Goal: Obtain resource: Obtain resource

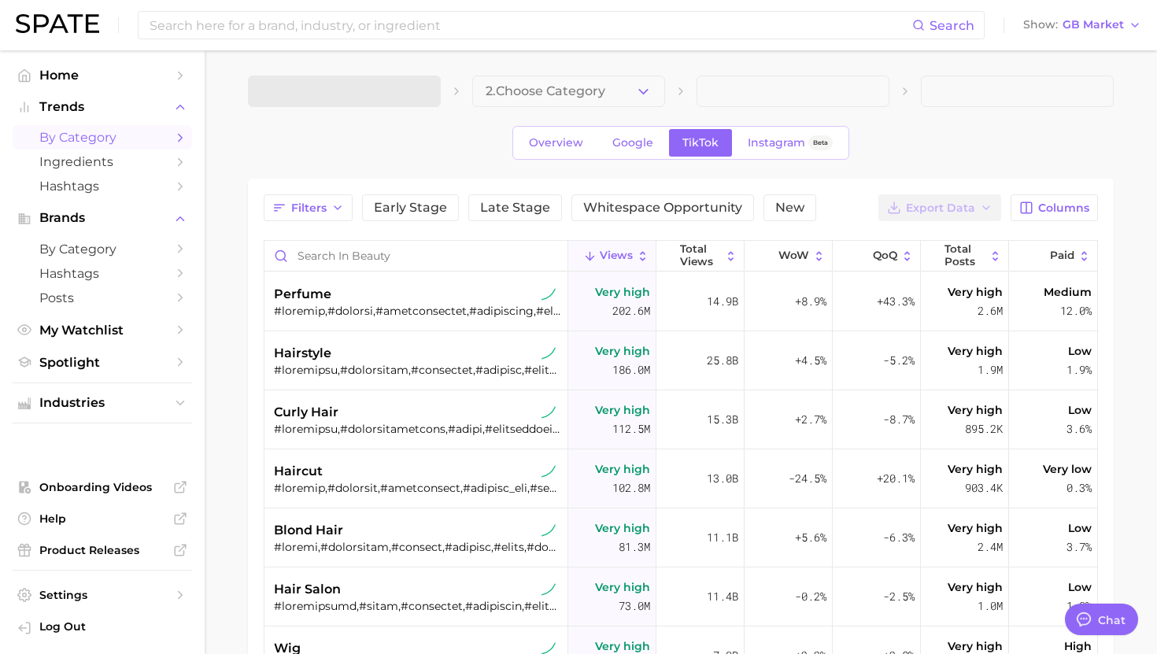
type textarea "x"
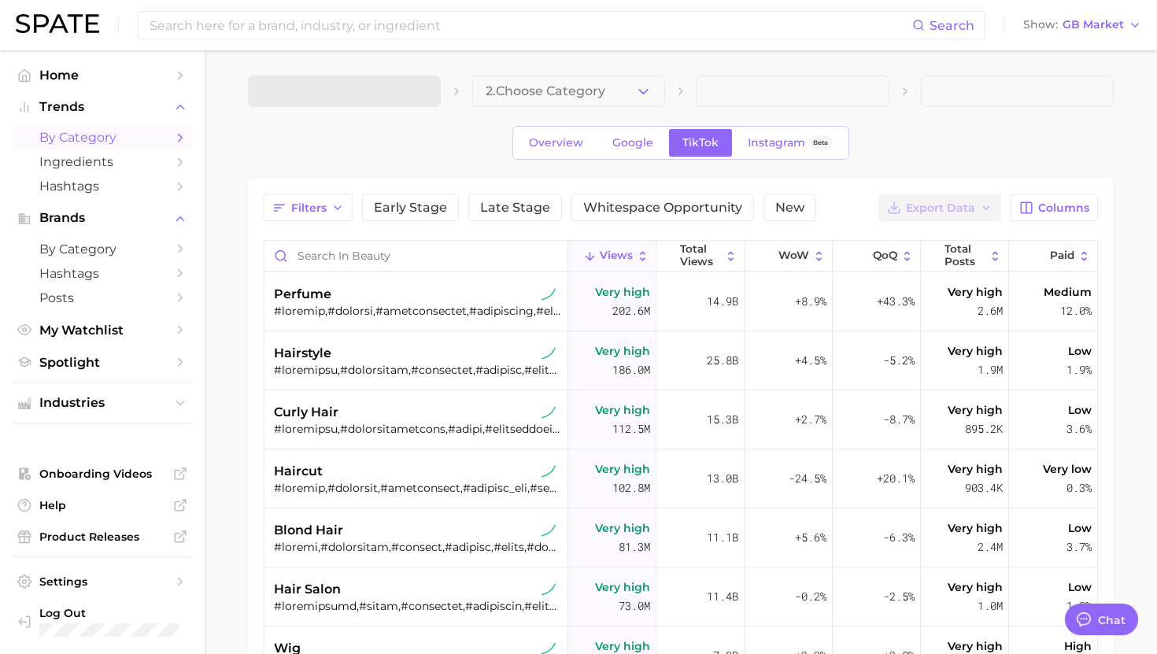
scroll to position [1581, 0]
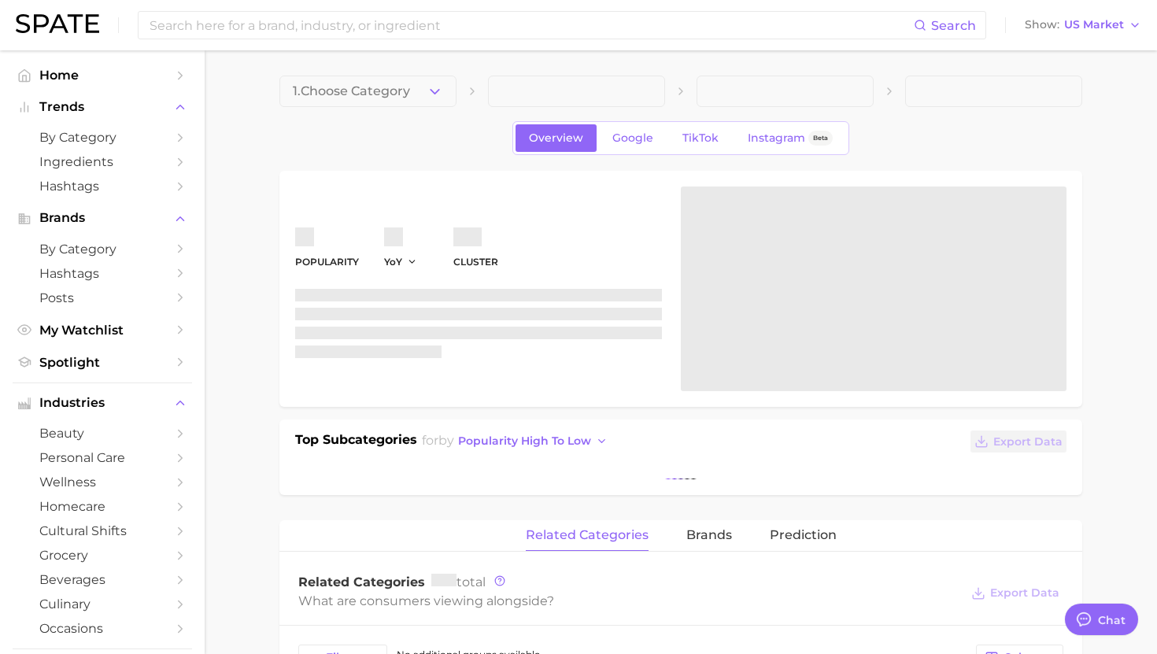
scroll to position [1581, 0]
click at [138, 138] on span "by Category" at bounding box center [102, 137] width 126 height 15
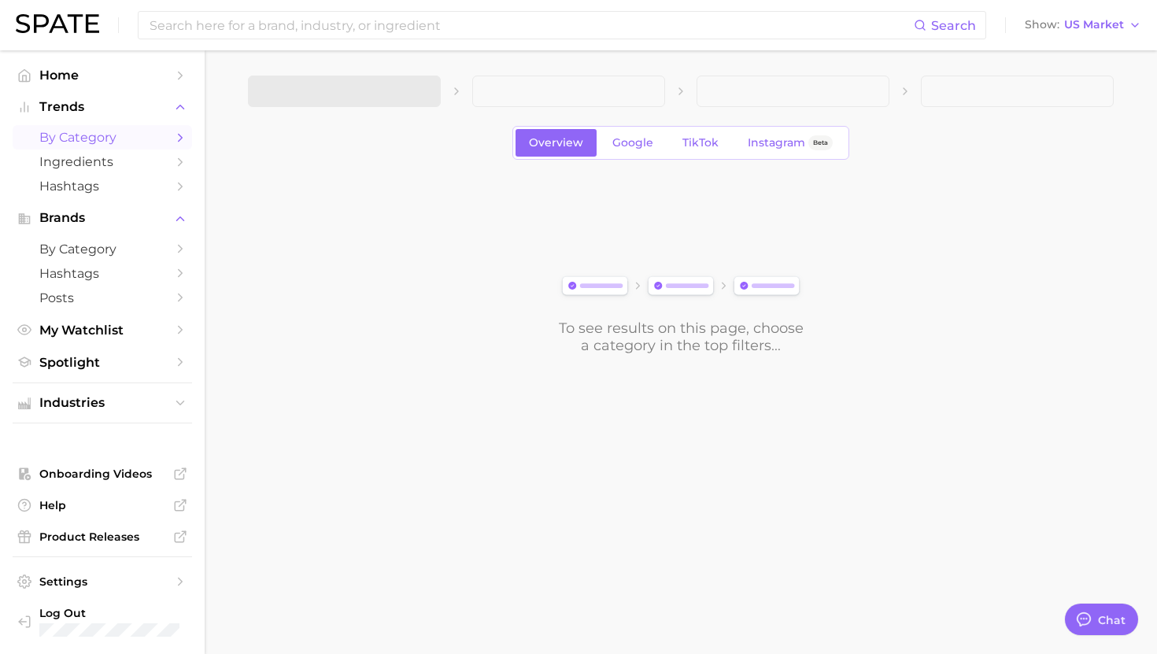
click at [321, 90] on span at bounding box center [344, 91] width 193 height 31
click at [298, 95] on span "1. Choose Category" at bounding box center [319, 91] width 117 height 14
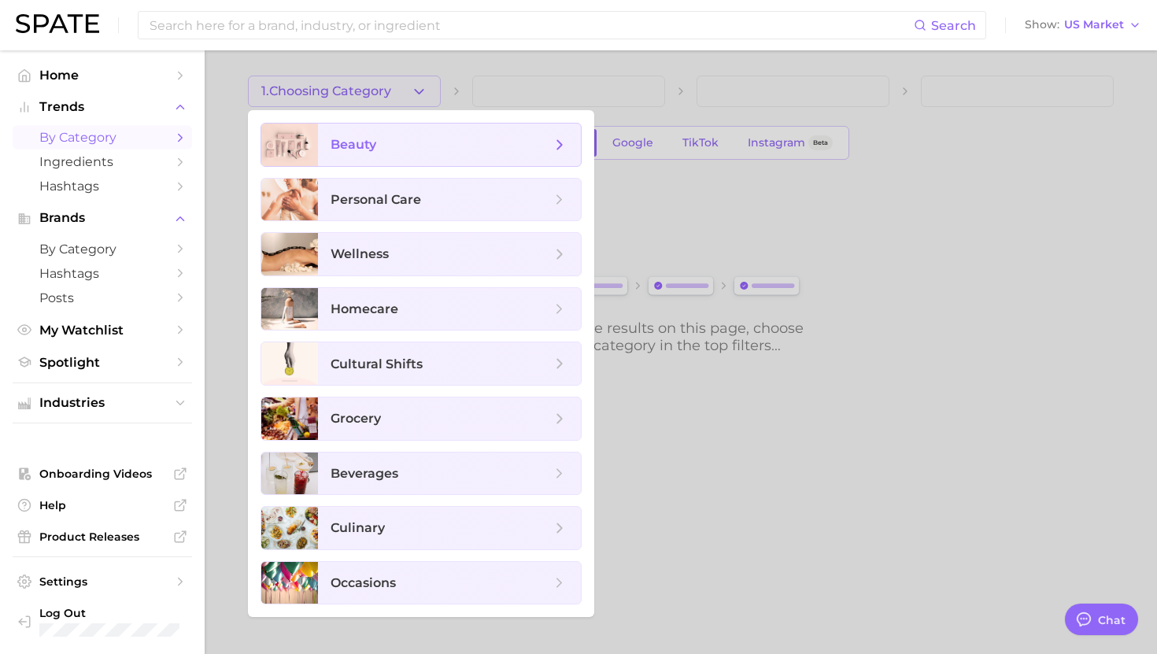
click at [316, 128] on div at bounding box center [289, 145] width 57 height 43
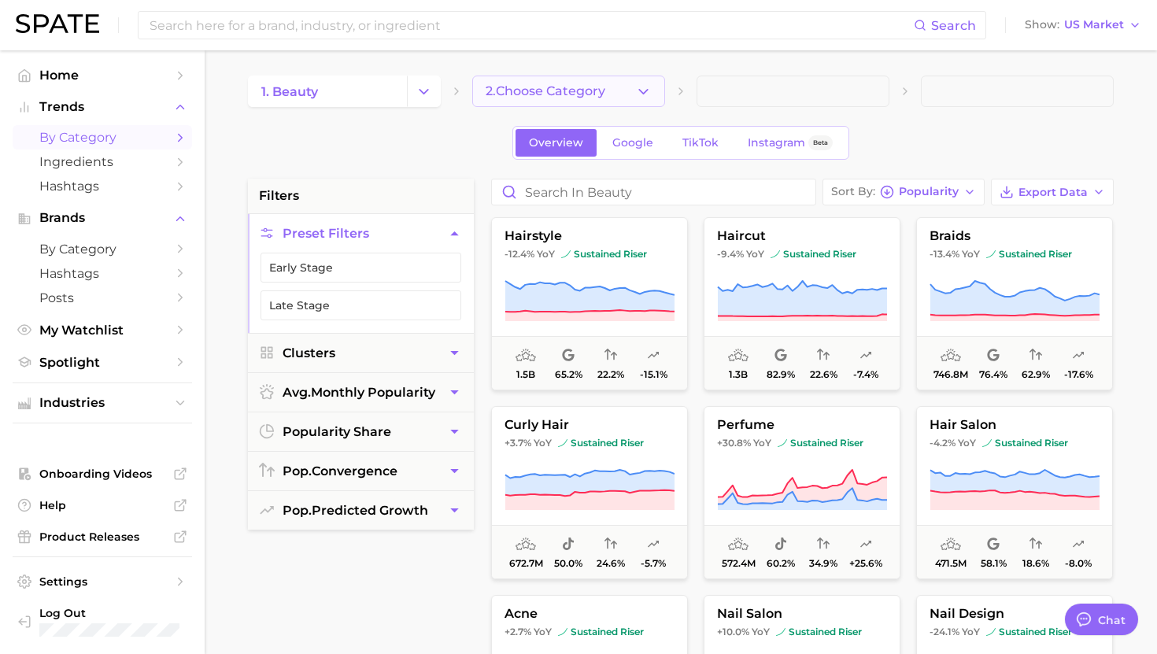
click at [565, 96] on span "2. Choose Category" at bounding box center [546, 91] width 120 height 14
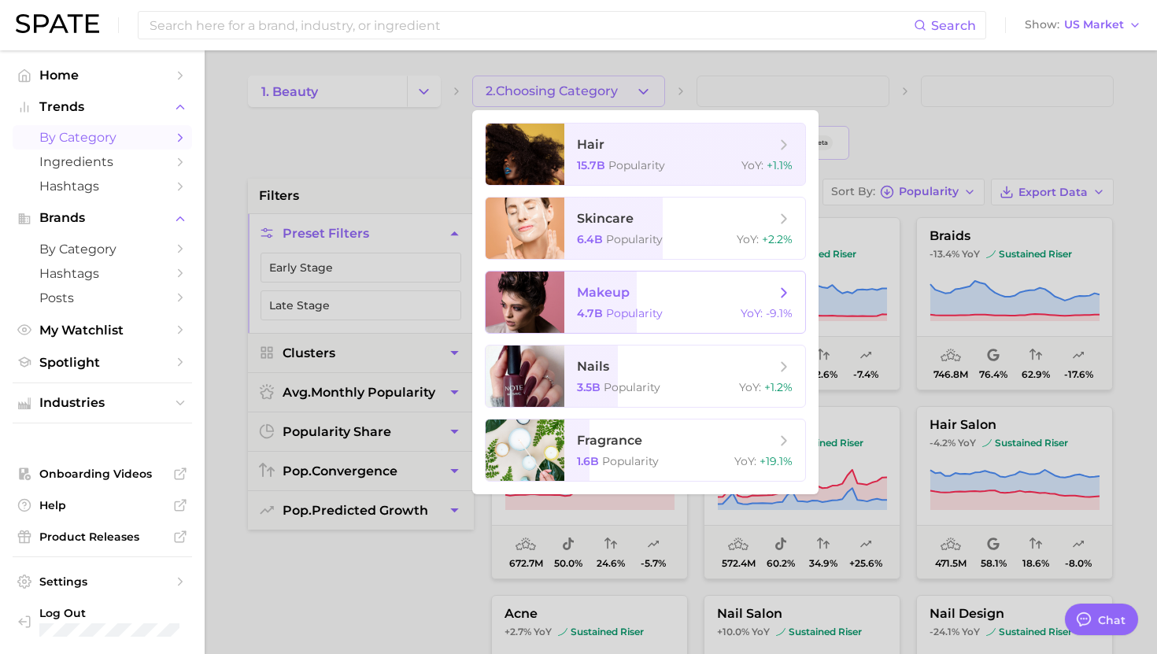
click at [604, 302] on span "makeup 4.7b Popularity YoY : -9.1%" at bounding box center [684, 302] width 241 height 61
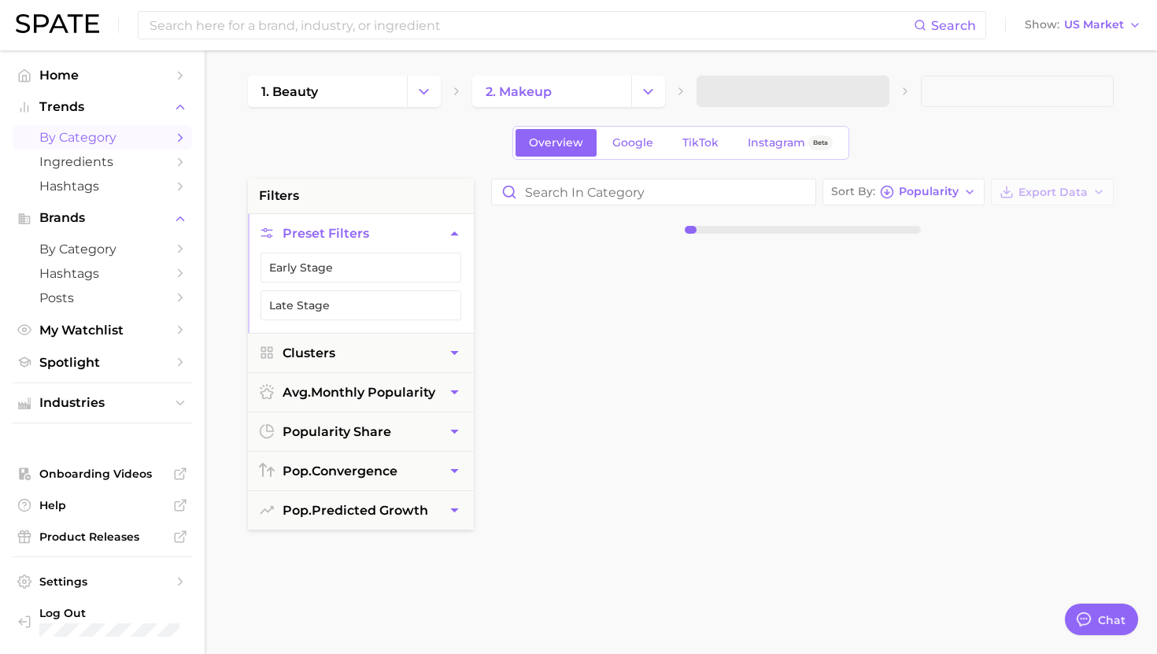
click at [716, 92] on span at bounding box center [793, 91] width 193 height 31
click at [758, 96] on span "3. Subcategory" at bounding box center [758, 91] width 96 height 14
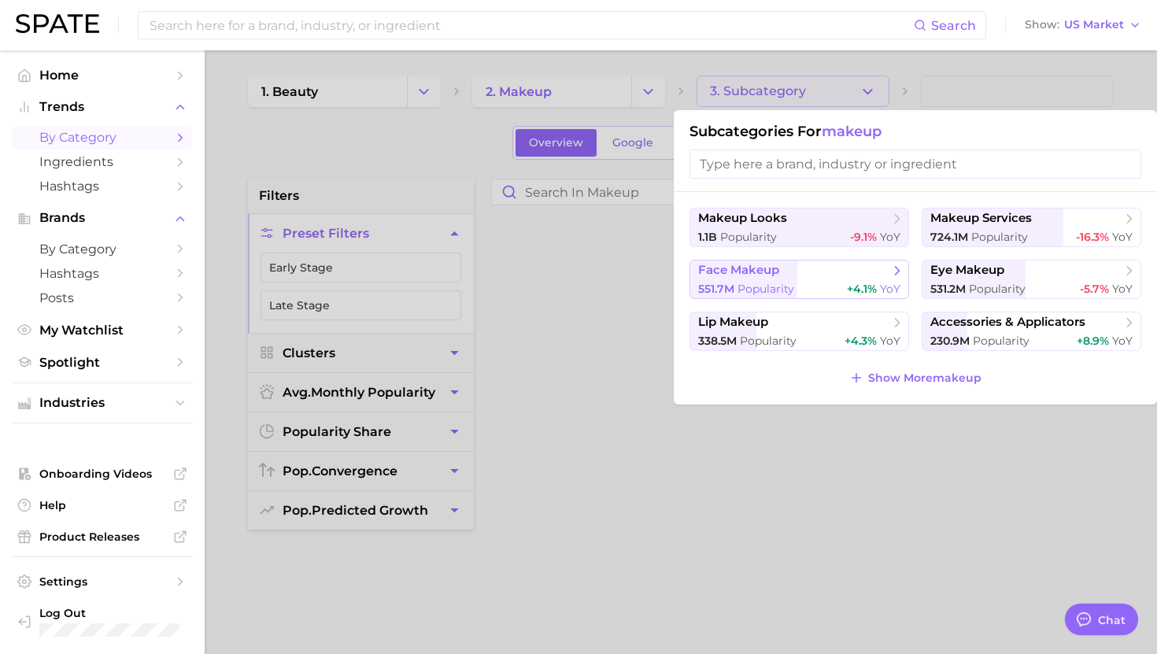
click at [791, 283] on span "Popularity" at bounding box center [766, 289] width 57 height 14
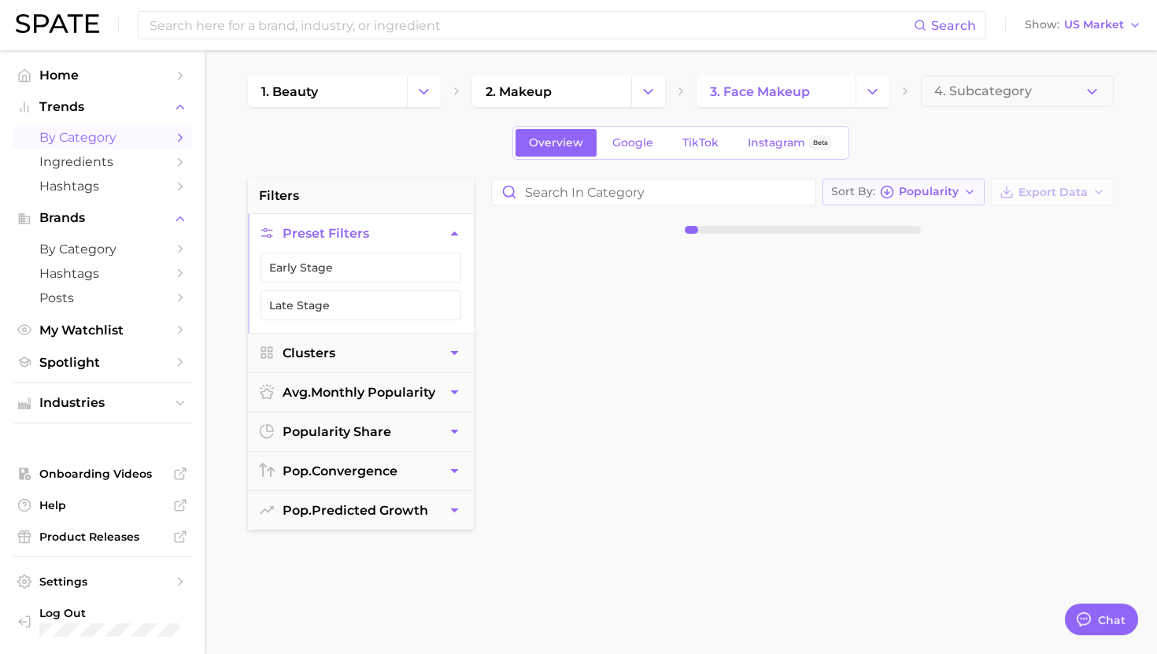
click at [894, 190] on icon "button" at bounding box center [887, 192] width 14 height 14
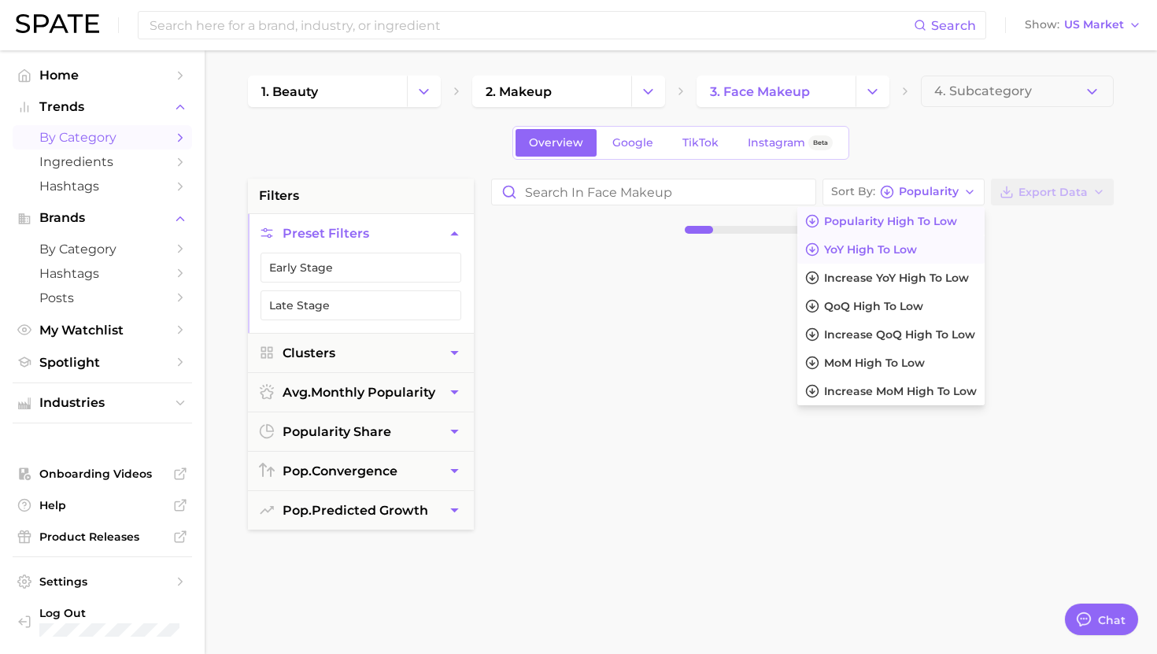
click at [886, 259] on button "YoY high to low" at bounding box center [890, 249] width 187 height 28
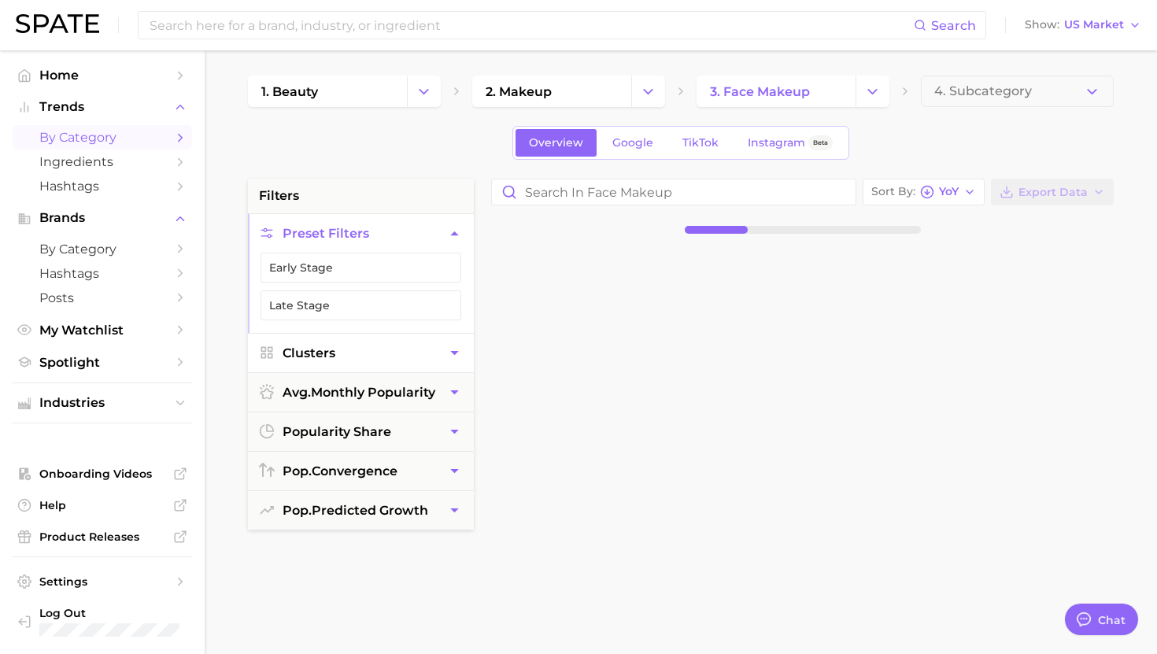
click at [330, 348] on span "Clusters" at bounding box center [309, 353] width 53 height 15
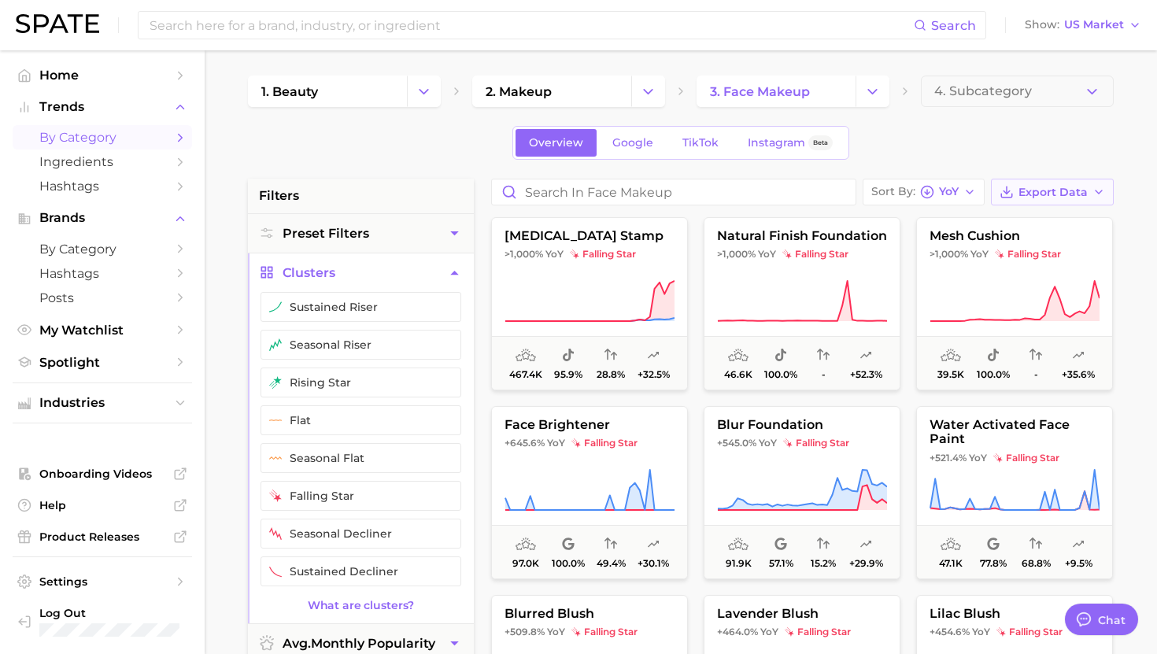
click at [1051, 194] on span "Export Data" at bounding box center [1053, 192] width 69 height 13
click at [982, 225] on span "Card Data CSV" at bounding box center [1008, 221] width 83 height 13
click at [597, 280] on icon at bounding box center [590, 301] width 170 height 44
type textarea "x"
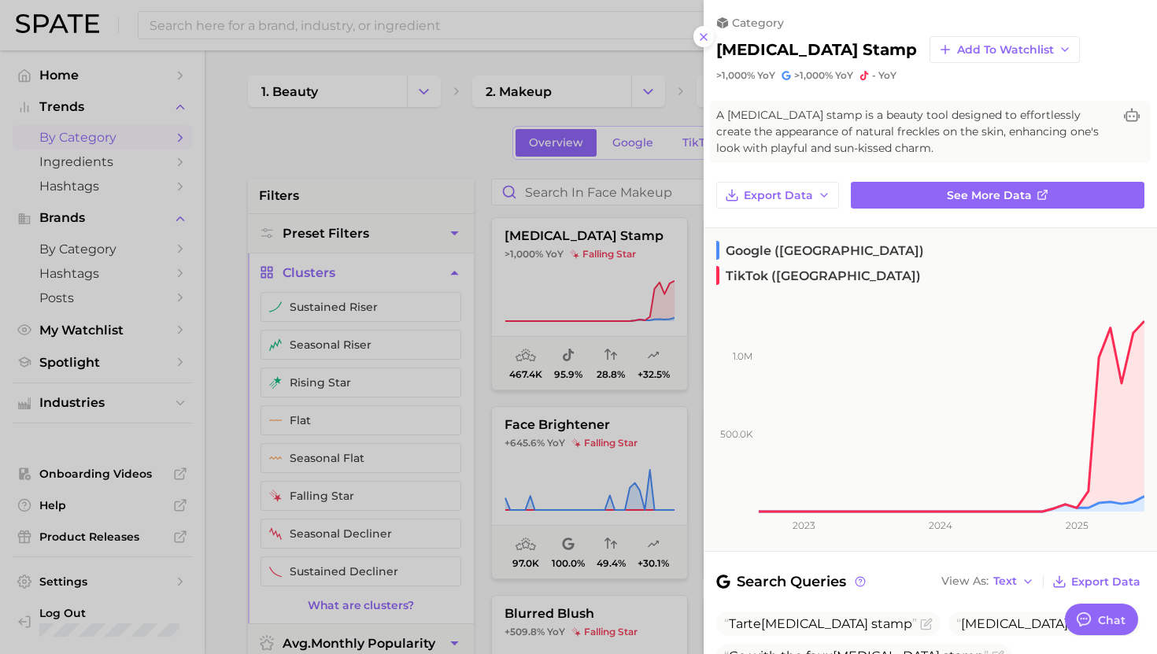
click at [582, 284] on div at bounding box center [578, 327] width 1157 height 654
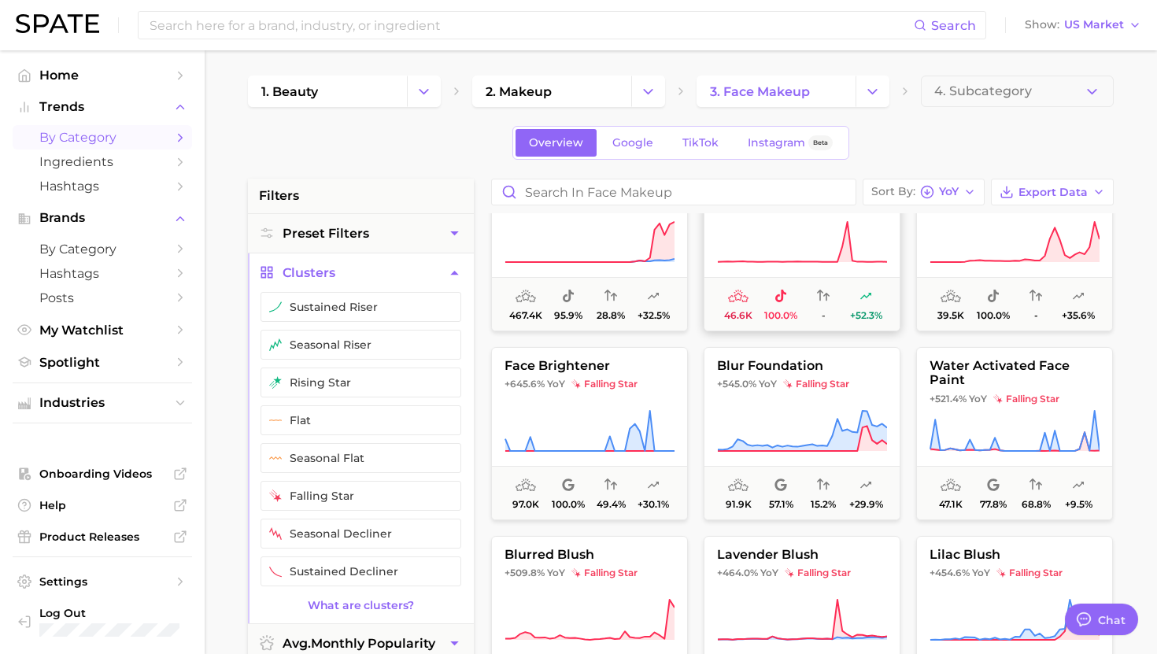
scroll to position [61, 0]
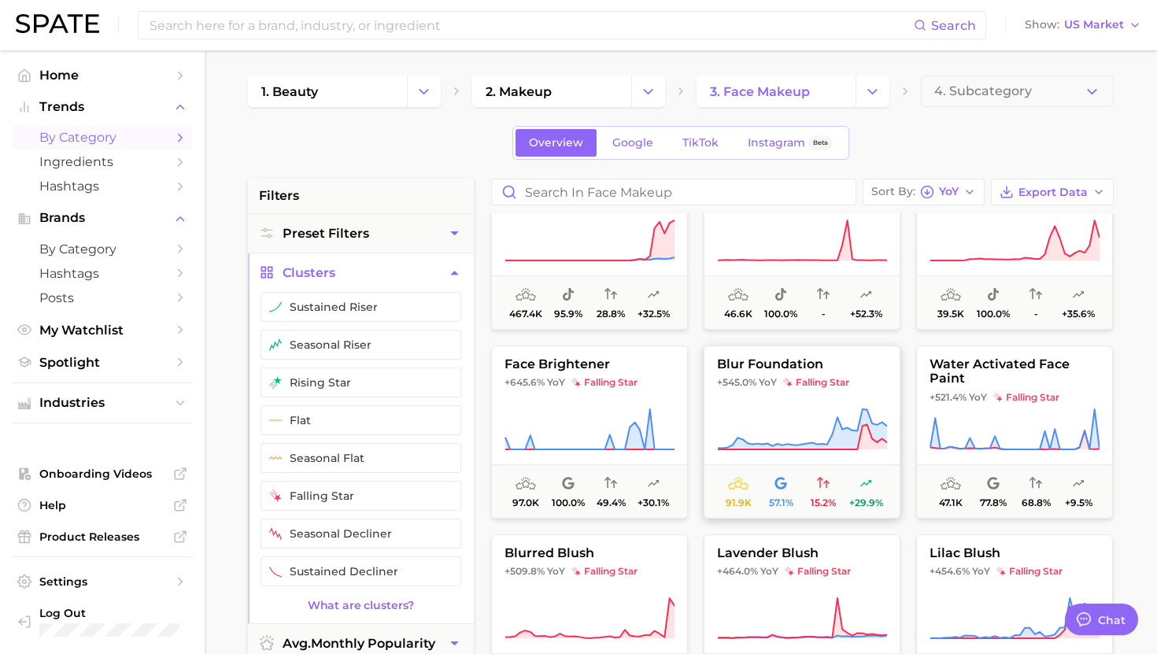
click at [805, 372] on button "blur foundation +545.0% YoY falling star 91.9k 57.1% 15.2% +29.9%" at bounding box center [802, 432] width 197 height 173
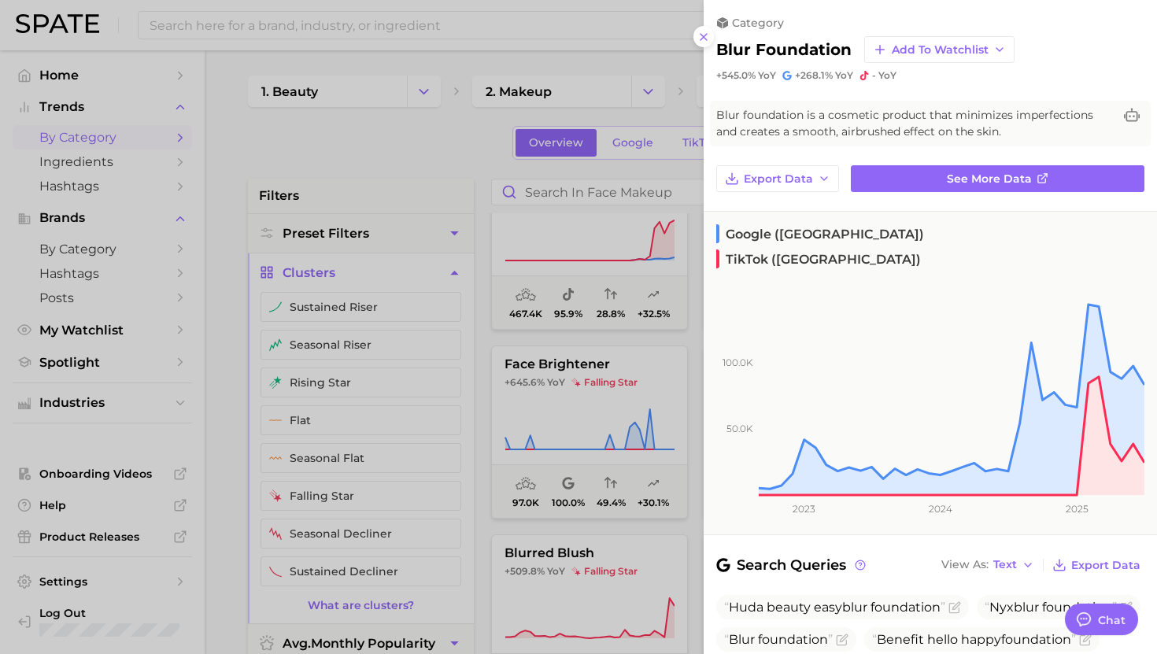
click at [655, 395] on div at bounding box center [578, 327] width 1157 height 654
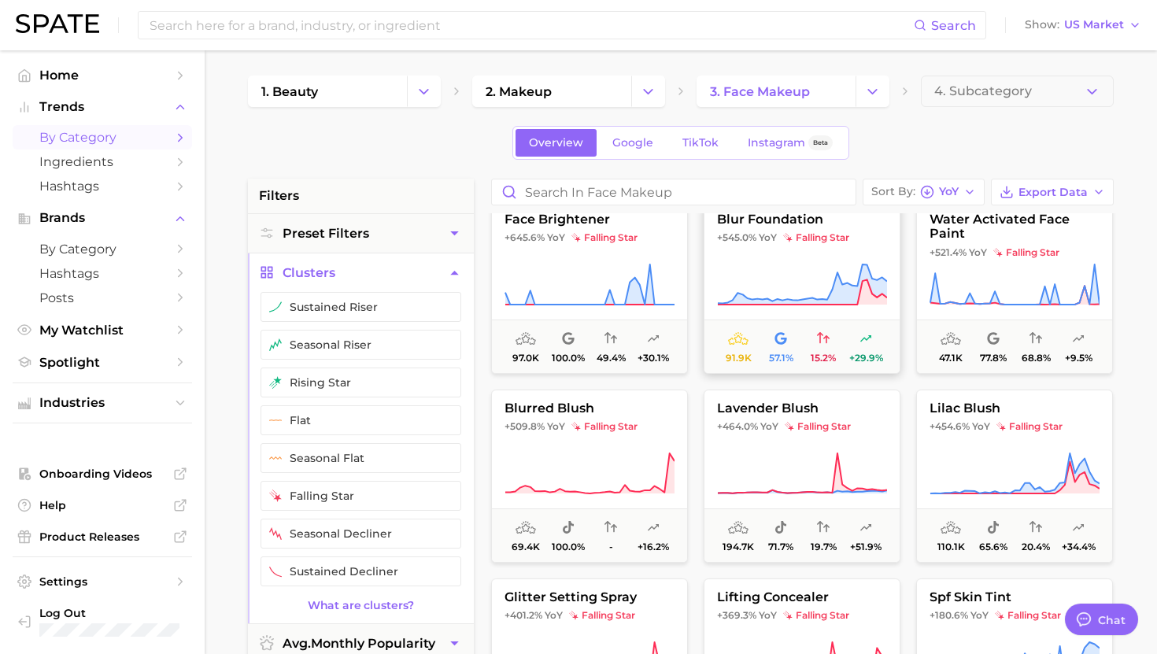
scroll to position [265, 0]
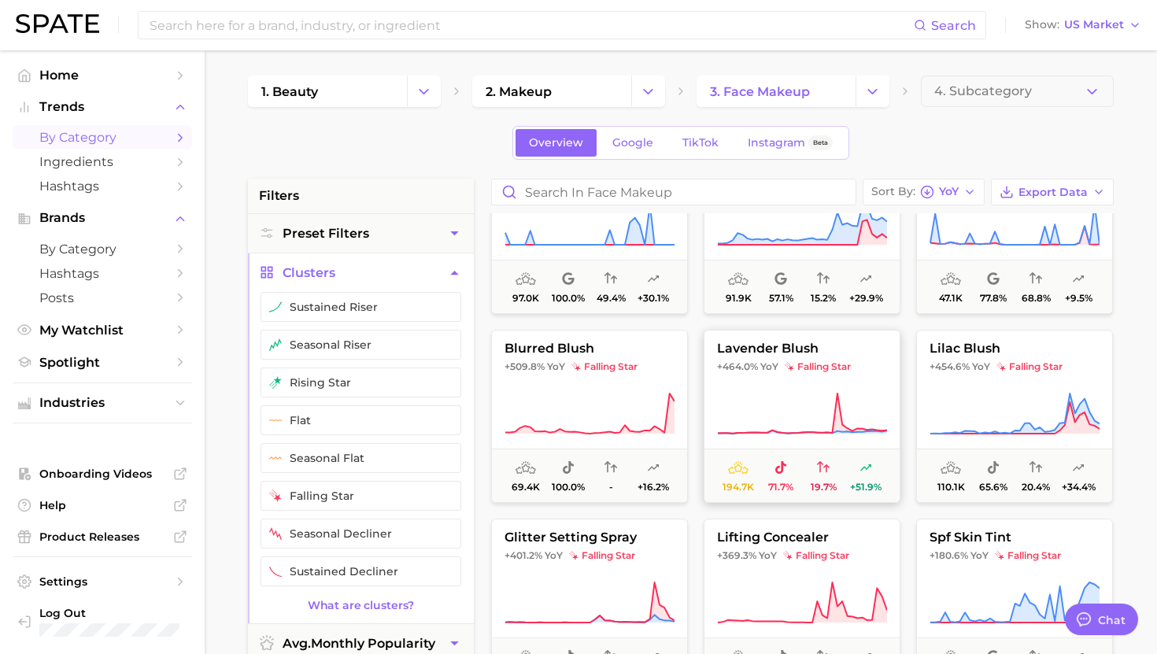
click at [851, 371] on span "falling star" at bounding box center [818, 367] width 66 height 13
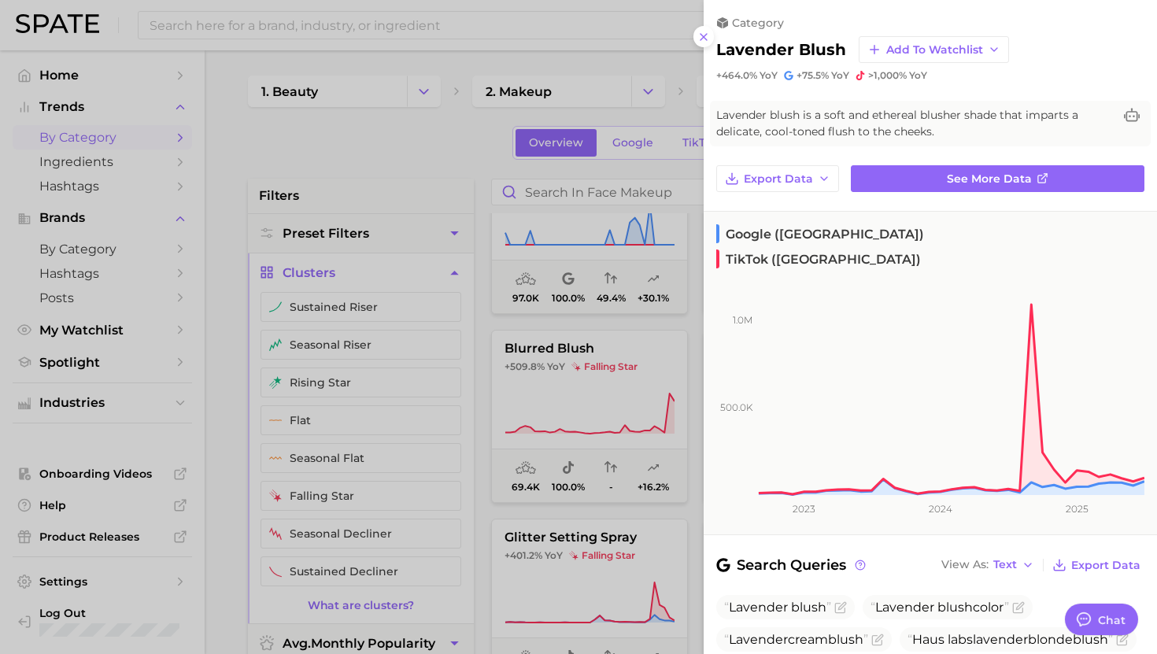
click at [634, 398] on div at bounding box center [578, 327] width 1157 height 654
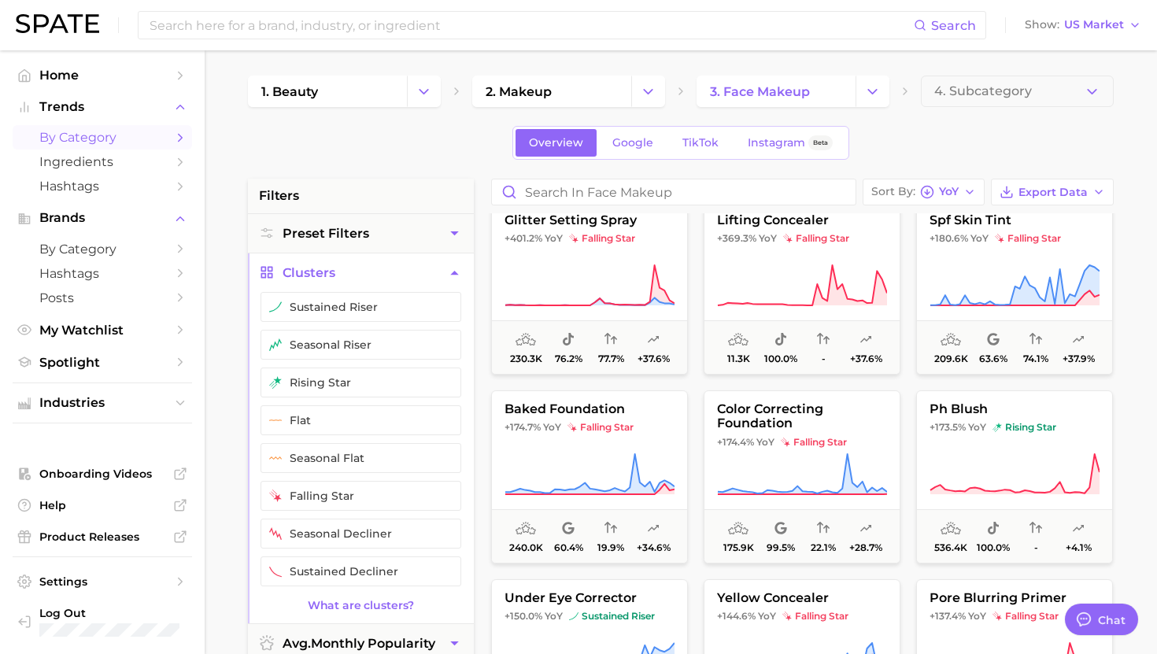
scroll to position [589, 0]
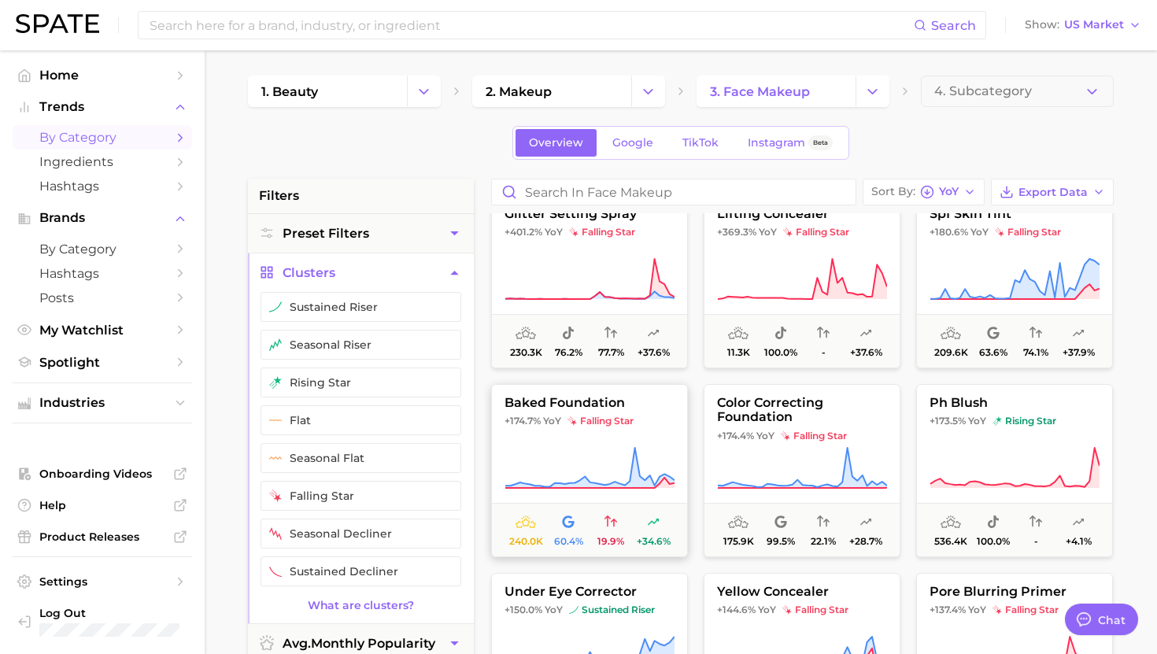
click at [623, 444] on button "baked foundation +174.7% YoY falling star 240.0k 60.4% 19.9% +34.6%" at bounding box center [589, 470] width 197 height 173
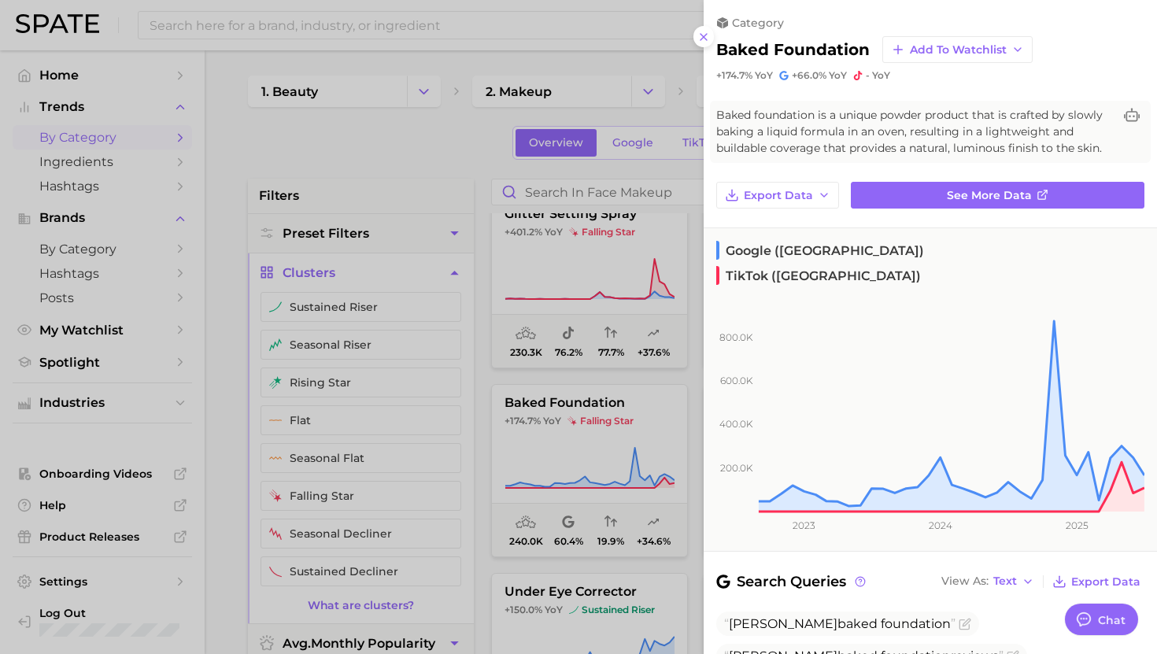
click at [616, 438] on div at bounding box center [578, 327] width 1157 height 654
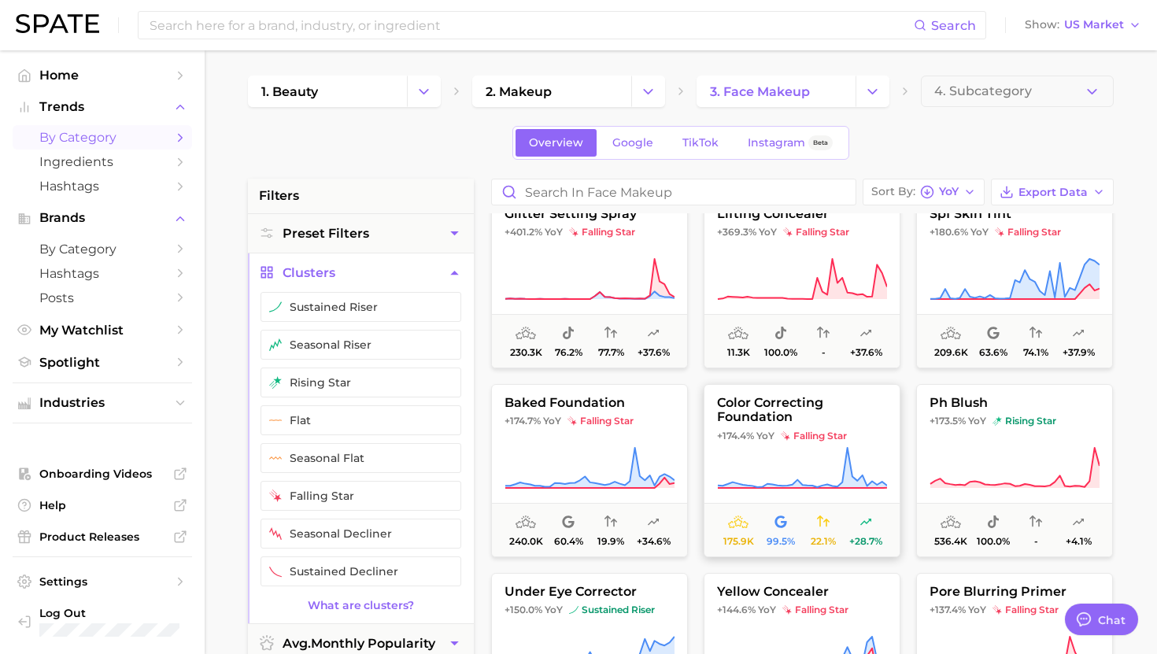
click at [782, 440] on span "falling star" at bounding box center [814, 436] width 66 height 13
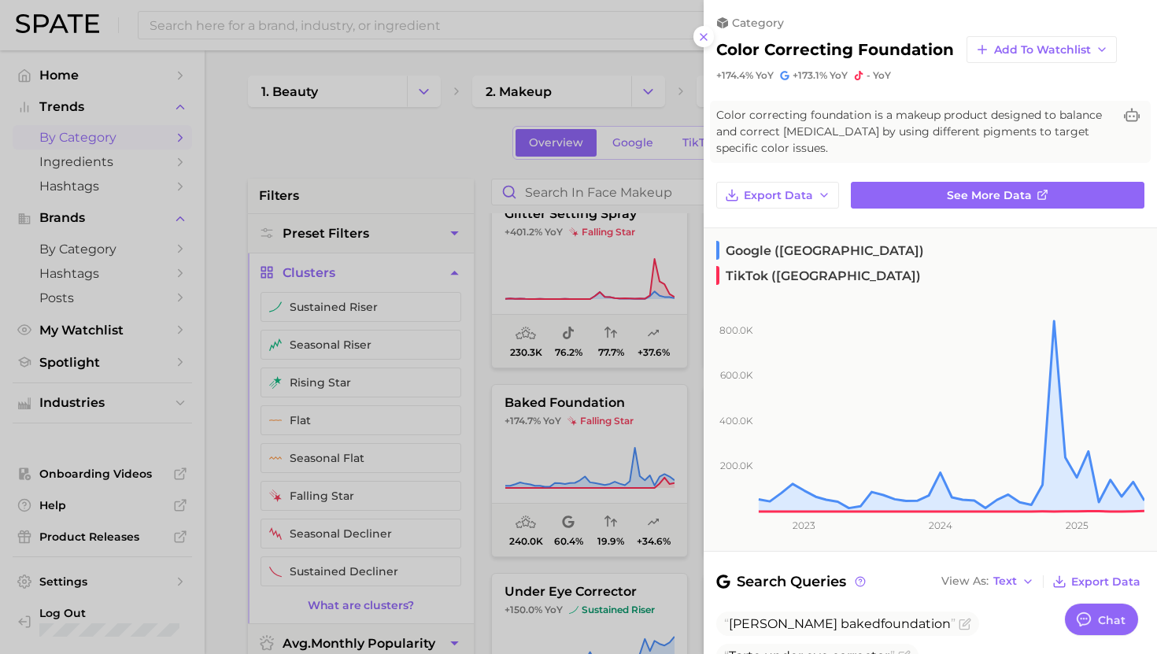
click at [638, 465] on div at bounding box center [578, 327] width 1157 height 654
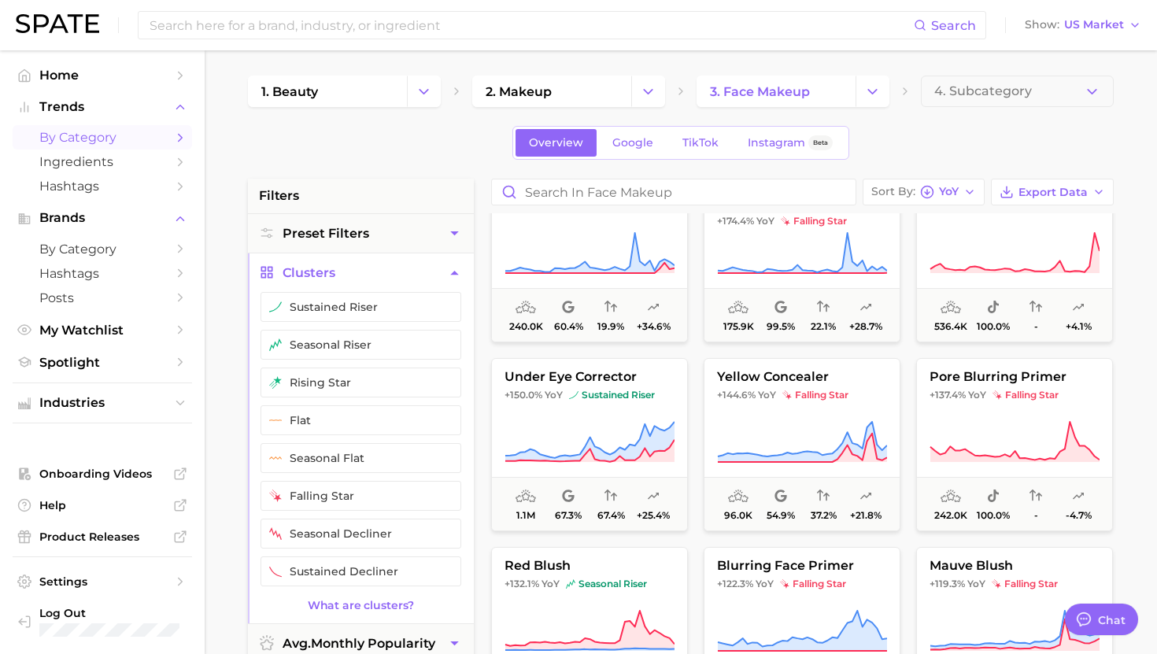
scroll to position [807, 0]
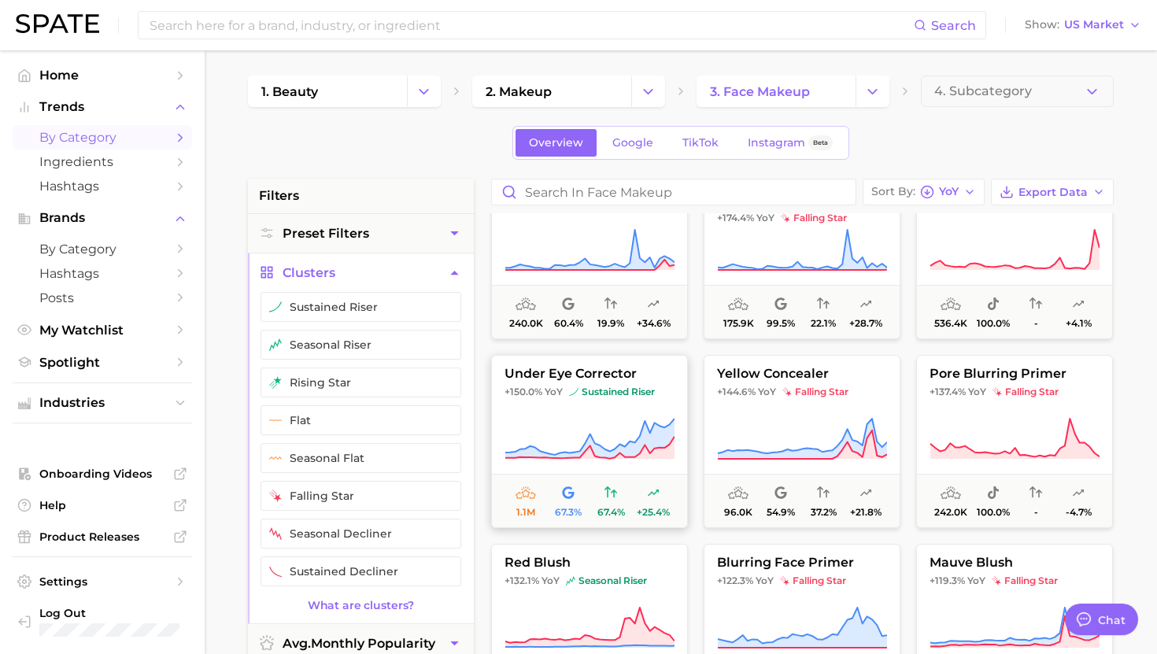
click at [608, 420] on icon at bounding box center [590, 439] width 170 height 44
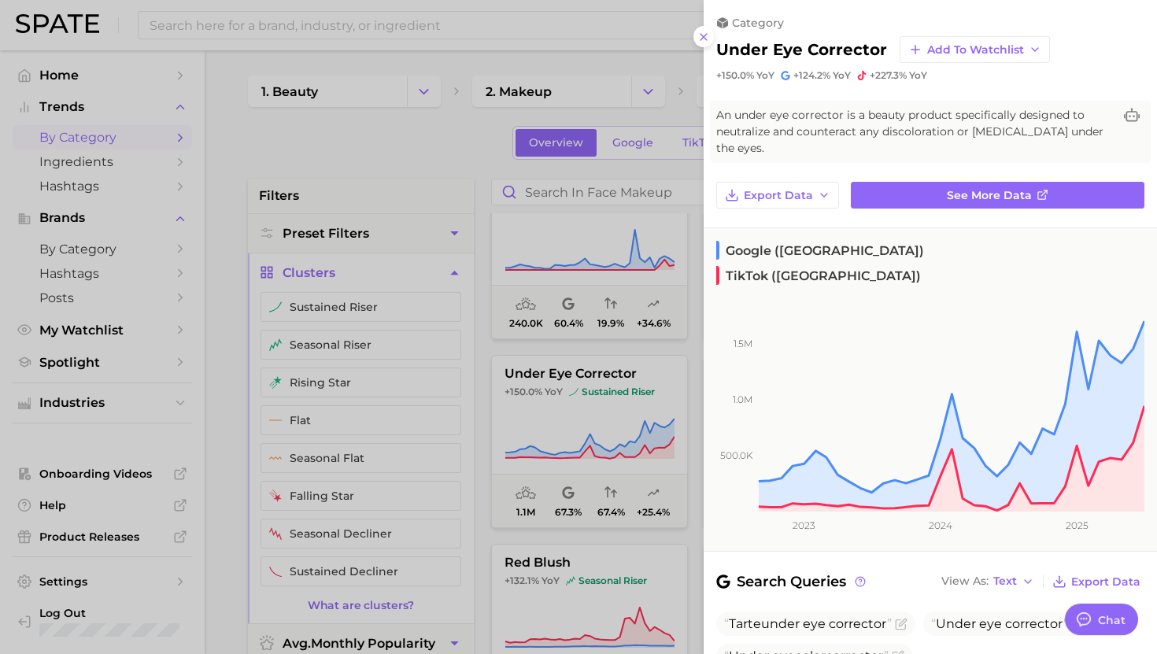
click at [606, 417] on div at bounding box center [578, 327] width 1157 height 654
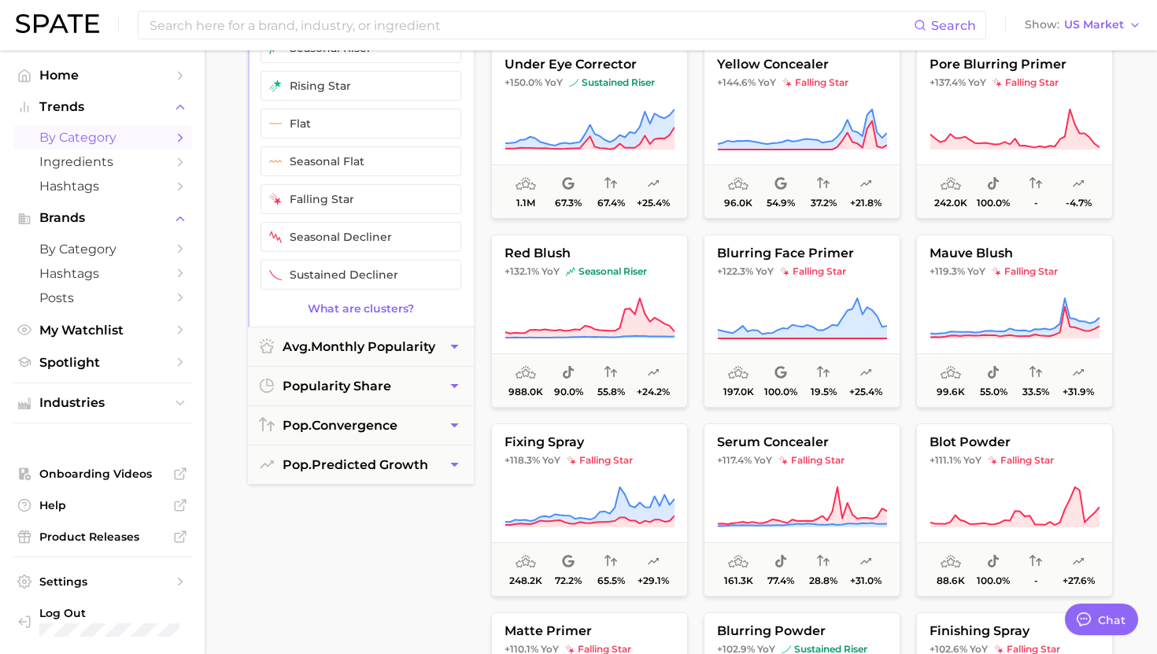
scroll to position [823, 0]
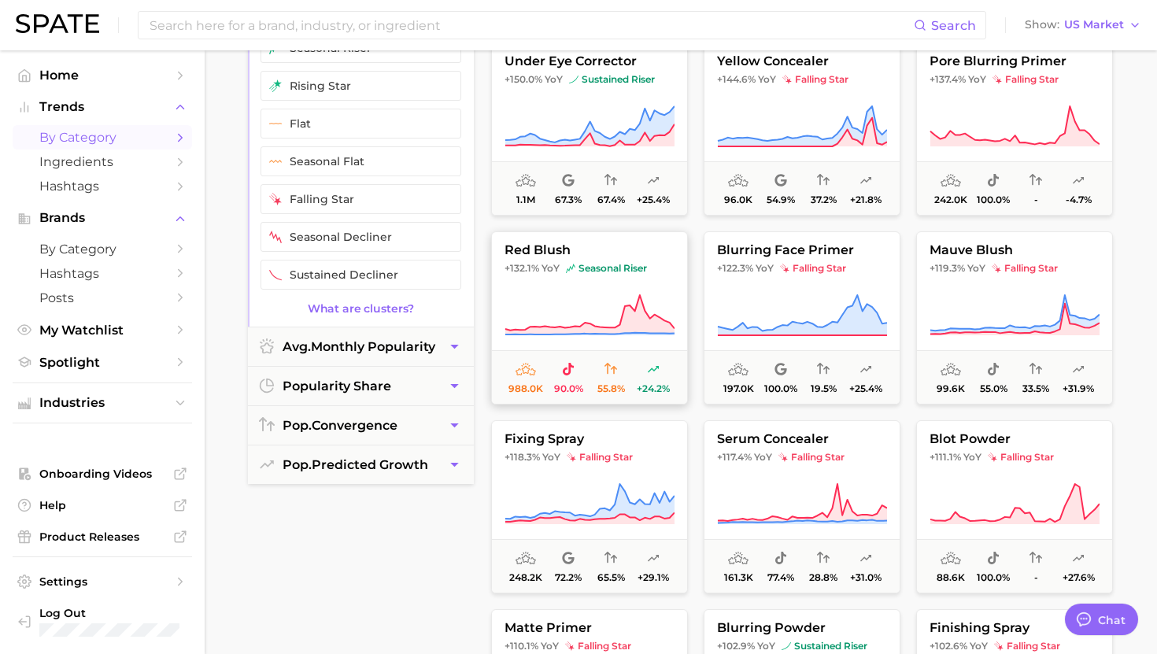
click at [601, 309] on icon at bounding box center [590, 316] width 170 height 44
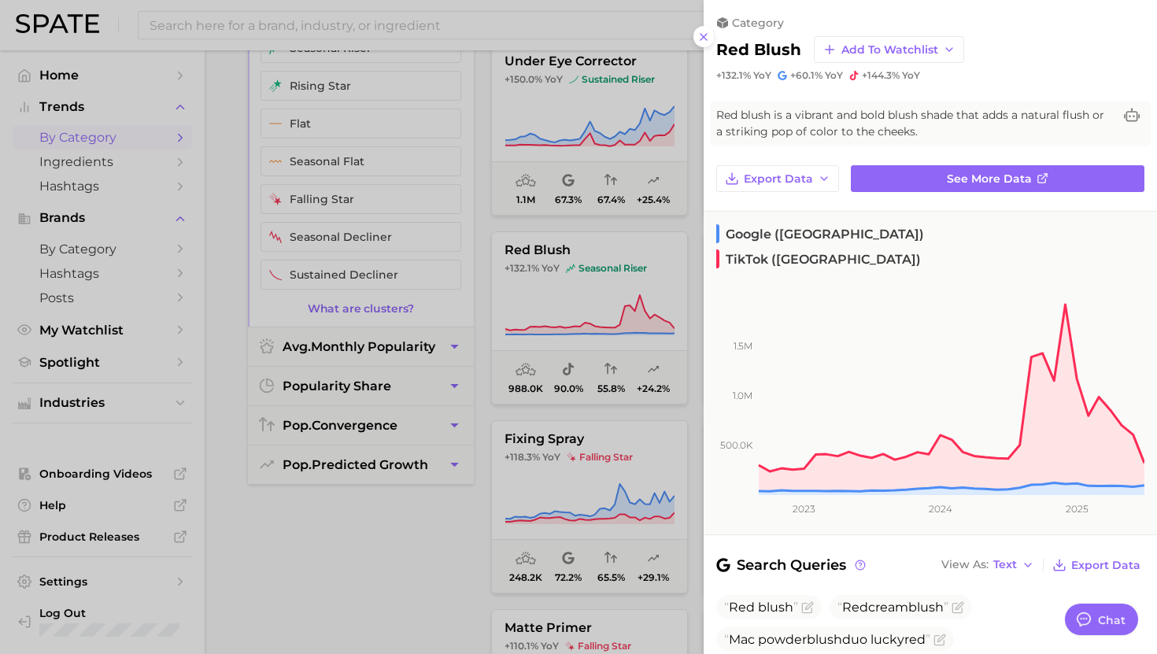
click at [590, 304] on div at bounding box center [578, 327] width 1157 height 654
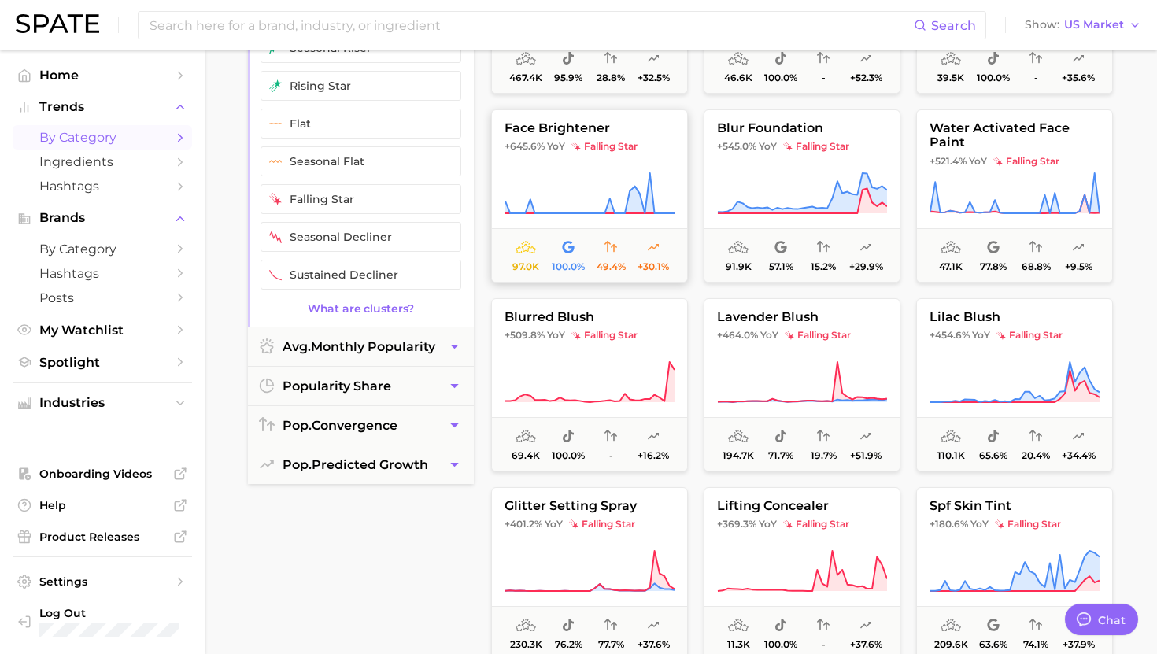
scroll to position [0, 0]
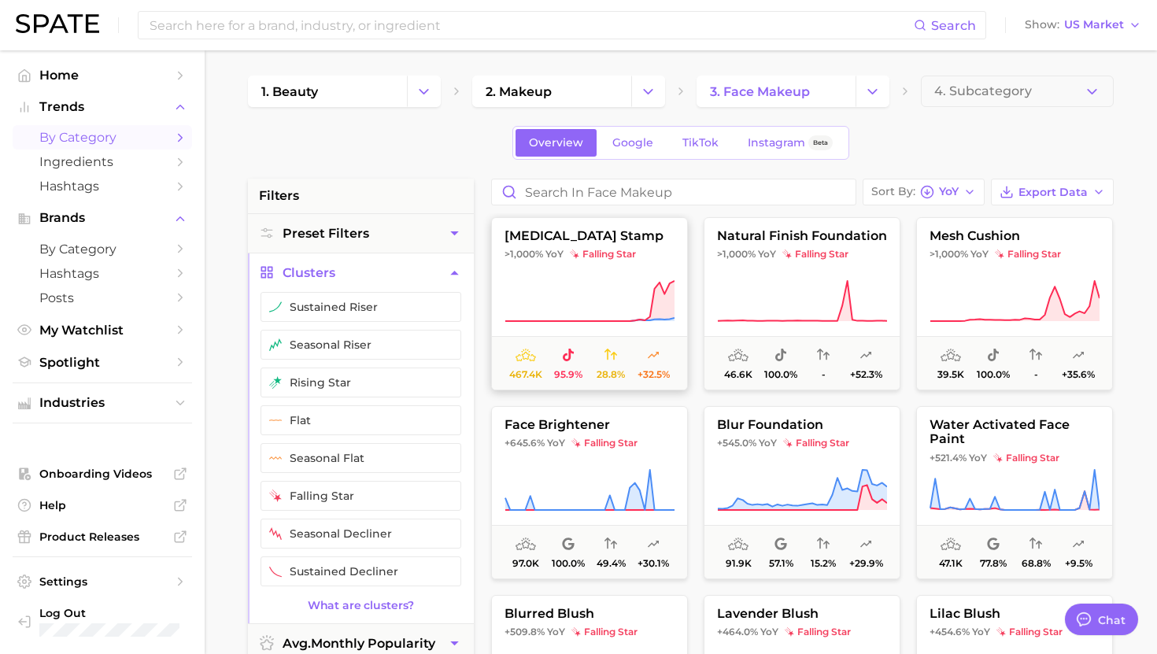
click at [590, 261] on button "[MEDICAL_DATA] stamp >1,000% YoY falling star 467.4k 95.9% 28.8% +32.5%" at bounding box center [589, 303] width 197 height 173
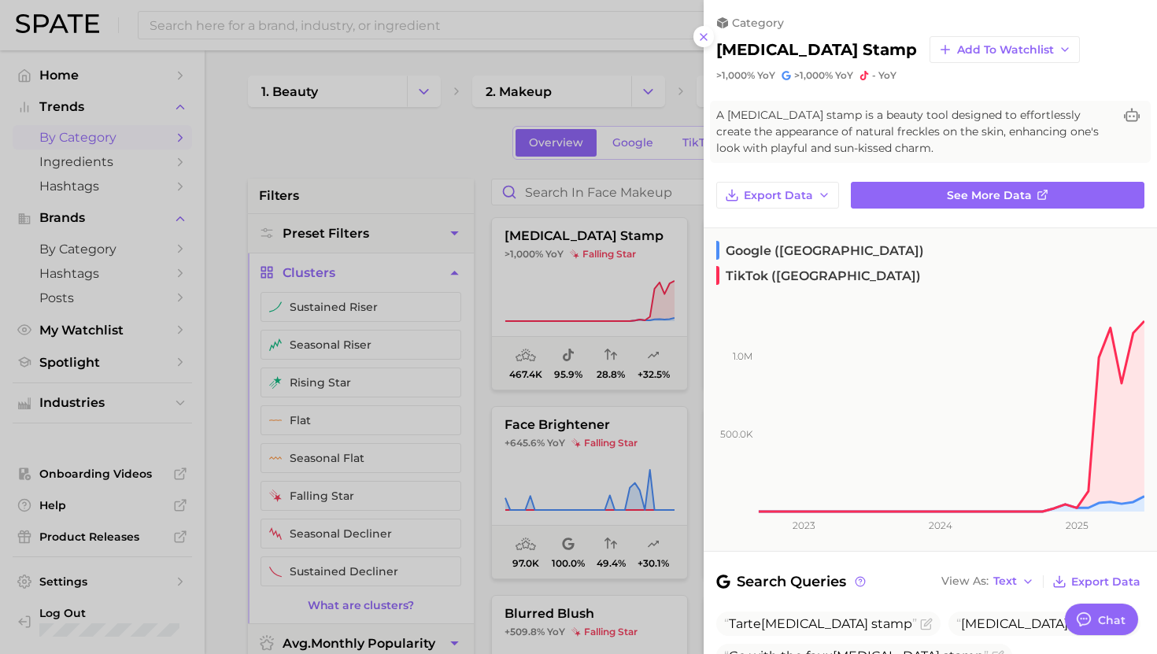
click at [590, 262] on div at bounding box center [578, 327] width 1157 height 654
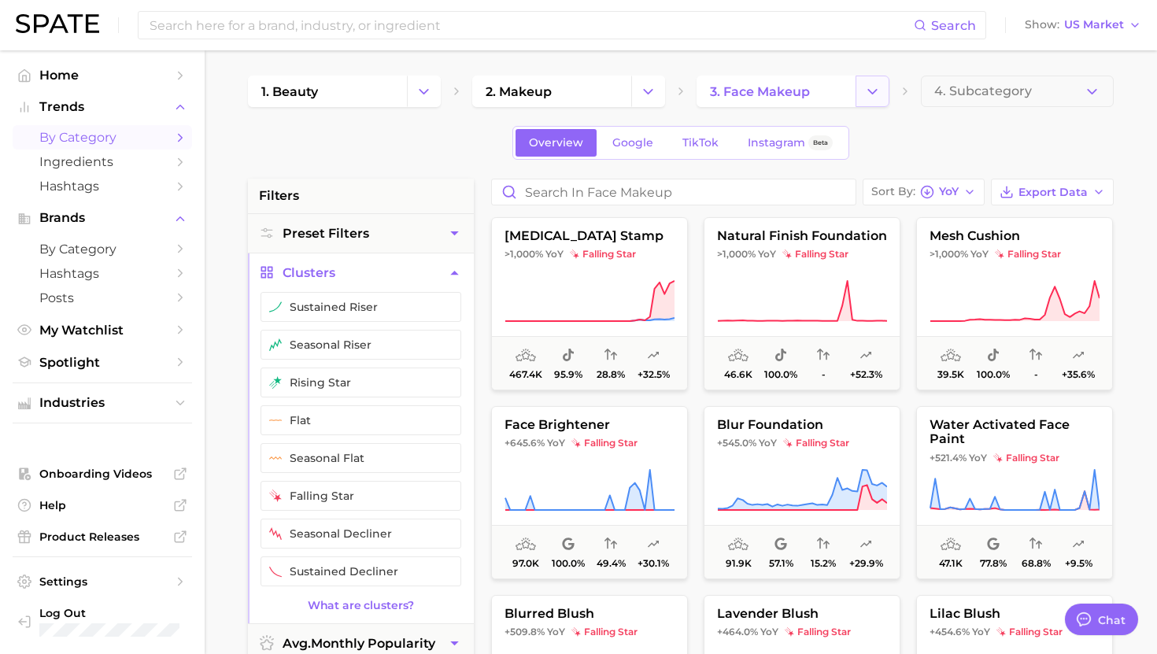
click at [870, 87] on icon "Change Category" at bounding box center [872, 91] width 17 height 17
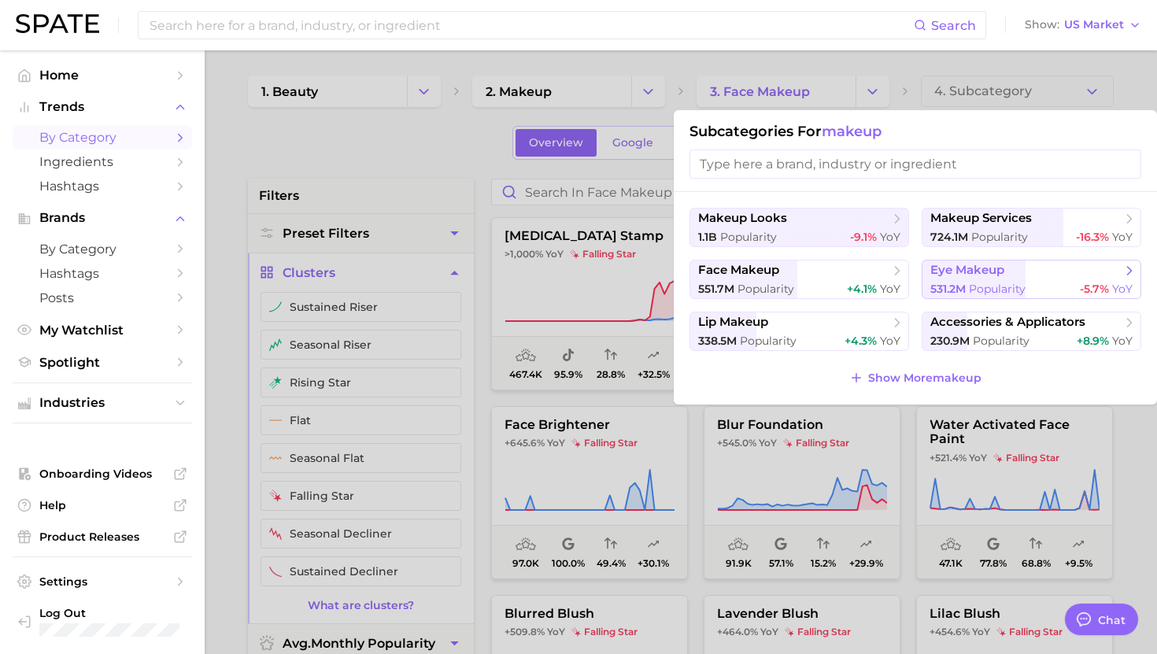
click at [1008, 281] on button "eye makeup 531.2m Popularity -5.7% YoY" at bounding box center [1032, 279] width 220 height 39
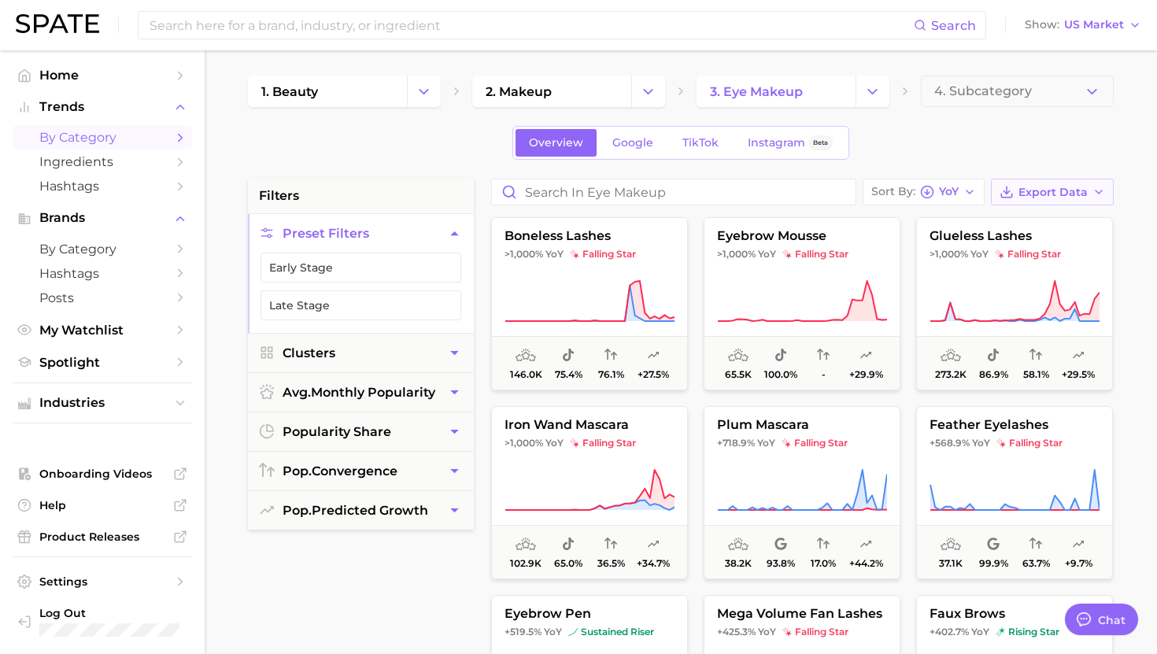
click at [1064, 190] on span "Export Data" at bounding box center [1053, 192] width 69 height 13
click at [1000, 220] on span "Card Data CSV" at bounding box center [1008, 221] width 83 height 13
click at [863, 91] on button "Change Category" at bounding box center [873, 91] width 34 height 31
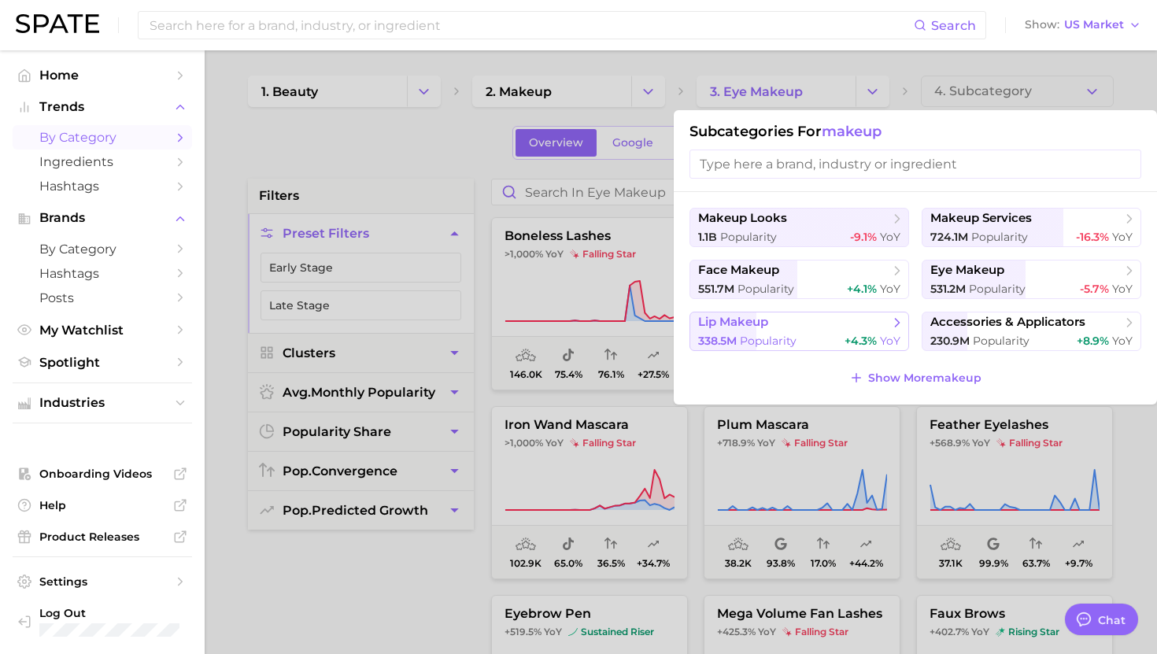
click at [818, 334] on div "338.5m Popularity +4.3% YoY" at bounding box center [799, 341] width 202 height 15
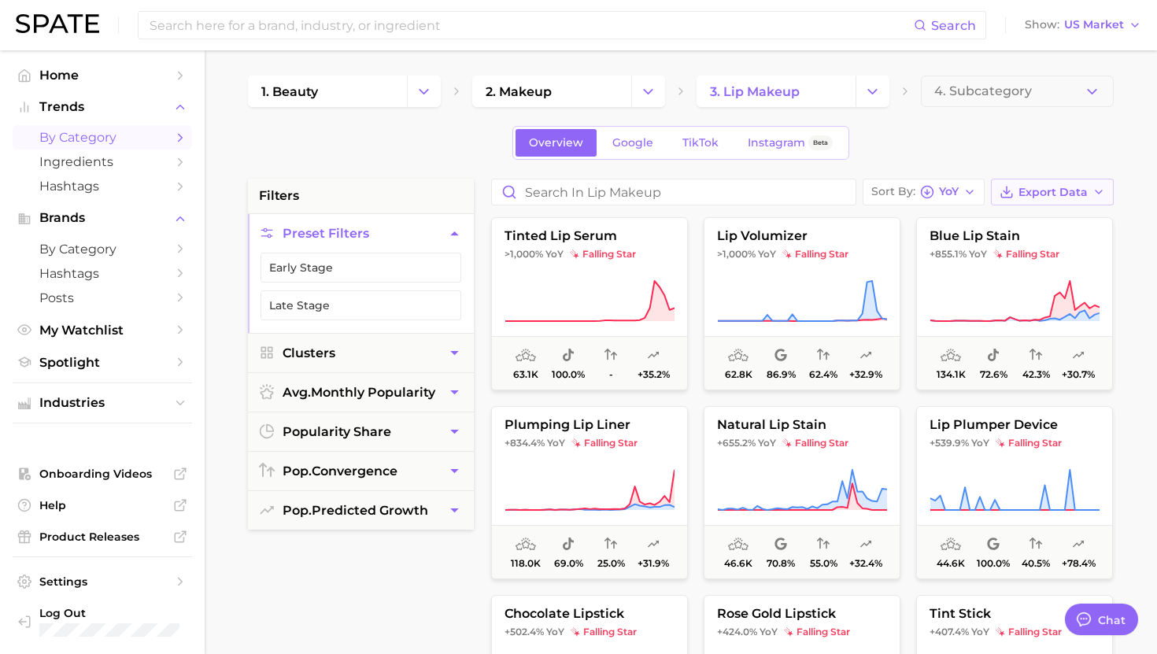
click at [1032, 191] on span "Export Data" at bounding box center [1053, 192] width 69 height 13
click at [1024, 223] on span "Card Data CSV" at bounding box center [1008, 221] width 83 height 13
click at [1019, 193] on button "Export Data" at bounding box center [1052, 192] width 123 height 27
click at [982, 219] on span "Card Data CSV" at bounding box center [1008, 221] width 83 height 13
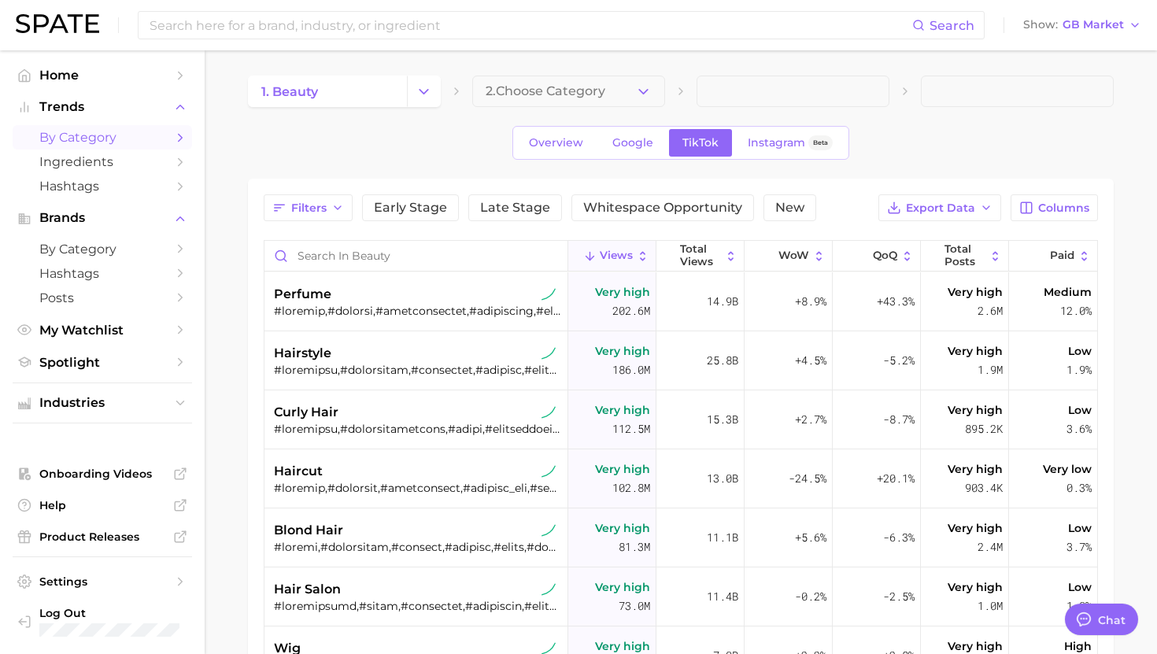
scroll to position [1581, 0]
